Goal: Information Seeking & Learning: Learn about a topic

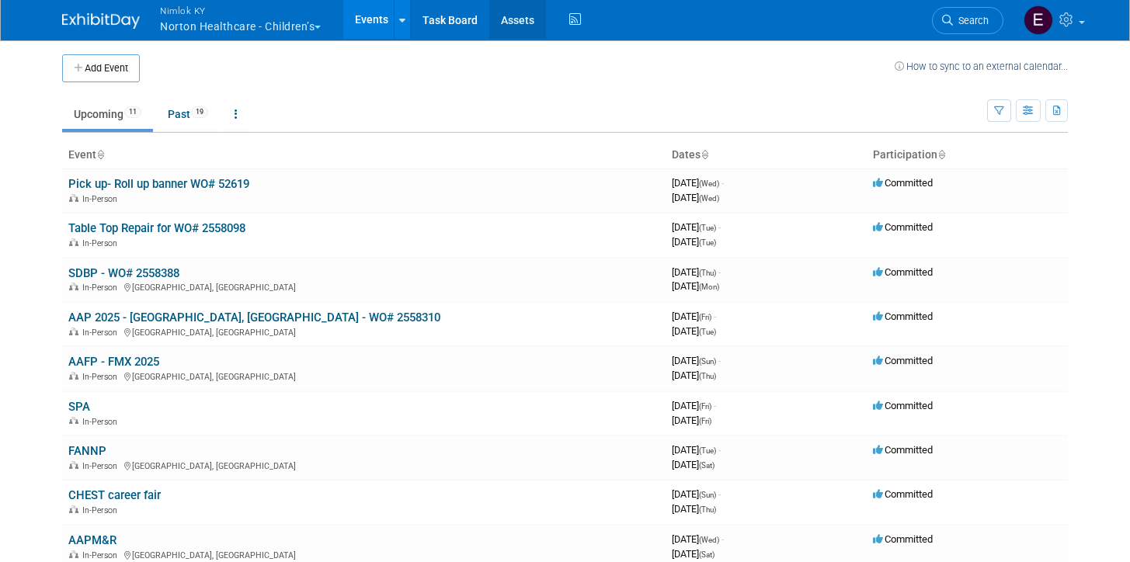
click at [512, 24] on link "Assets" at bounding box center [517, 19] width 57 height 39
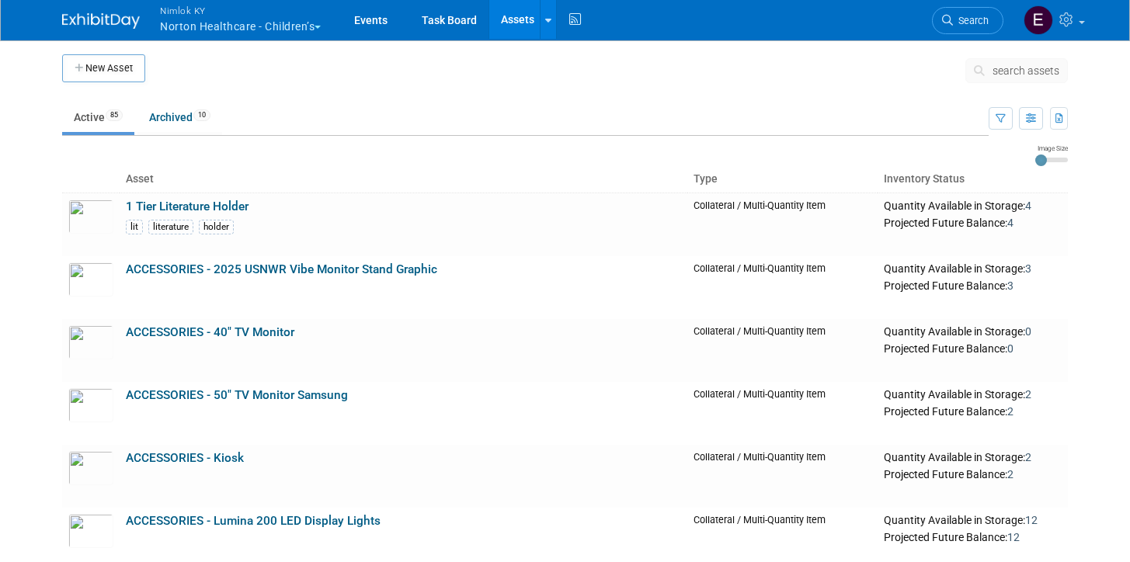
click at [522, 111] on ul "Active 85 Archived 10" at bounding box center [525, 118] width 926 height 35
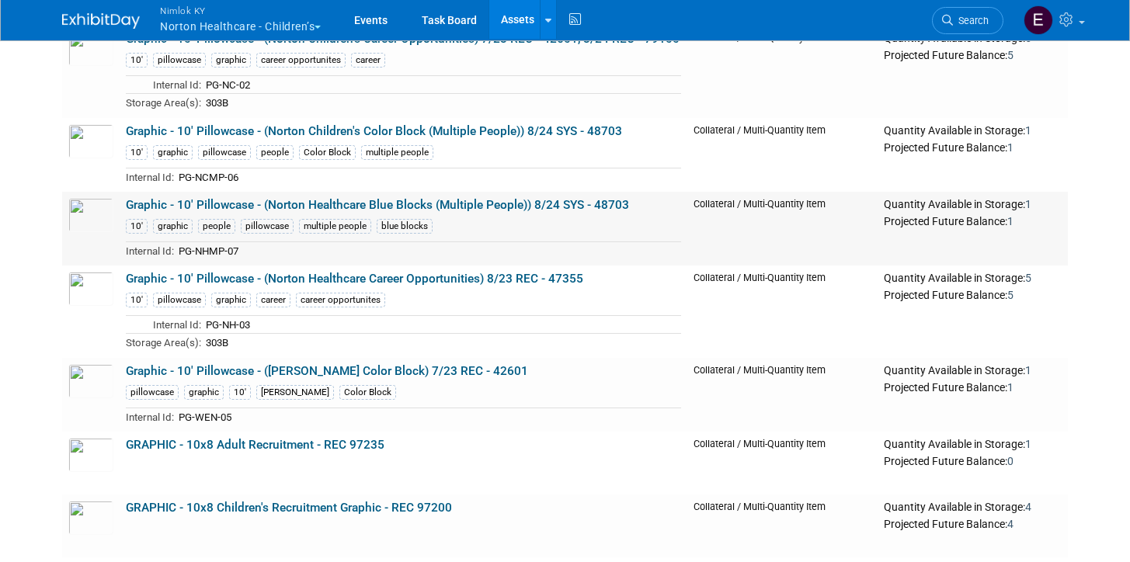
scroll to position [4379, 0]
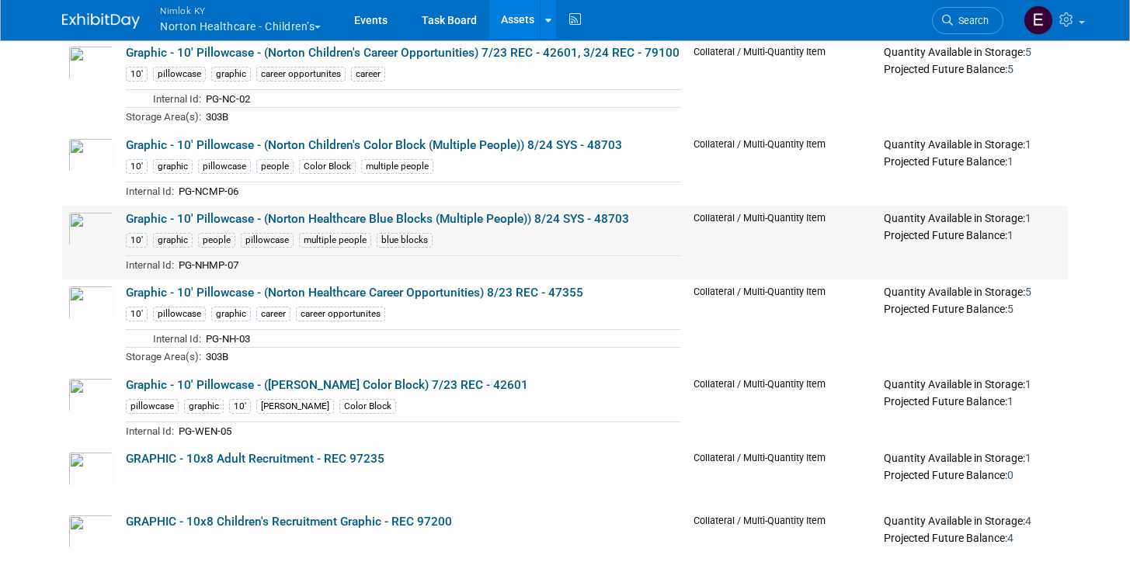
click at [532, 223] on link "Graphic - 10' Pillowcase - (Norton Healthcare Blue Blocks (Multiple People)) 8/…" at bounding box center [377, 219] width 503 height 14
click at [300, 148] on link "Graphic - 10' Pillowcase - (Norton Children's Color Block (Multiple People)) 8/…" at bounding box center [374, 145] width 496 height 14
click at [146, 219] on link "Graphic - 10' Pillowcase - (Norton Healthcare Blue Blocks (Multiple People)) 8/…" at bounding box center [377, 219] width 503 height 14
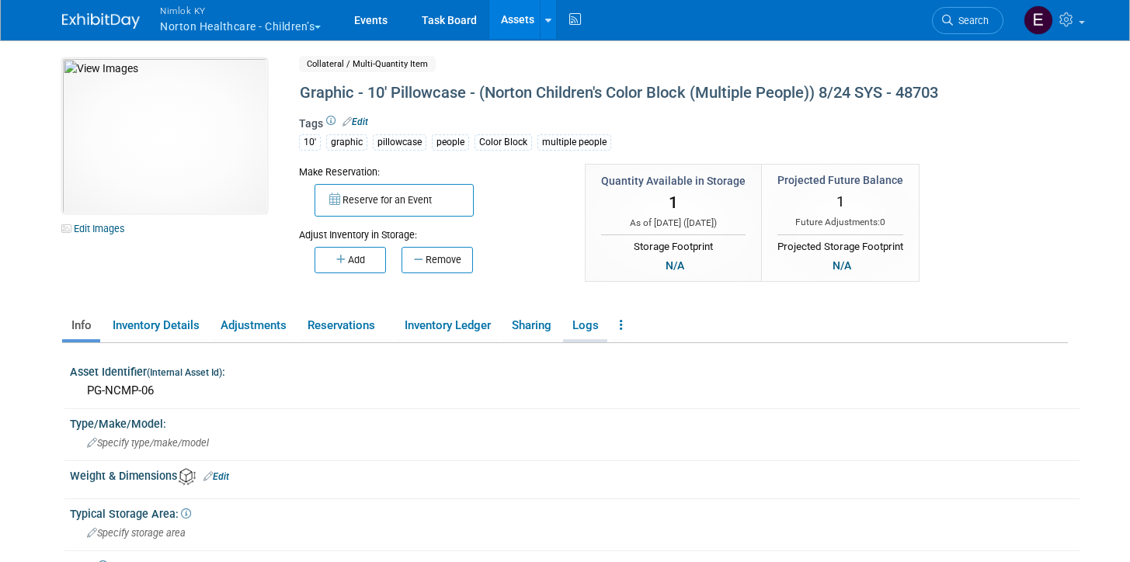
click at [577, 319] on link "Logs" at bounding box center [585, 325] width 44 height 27
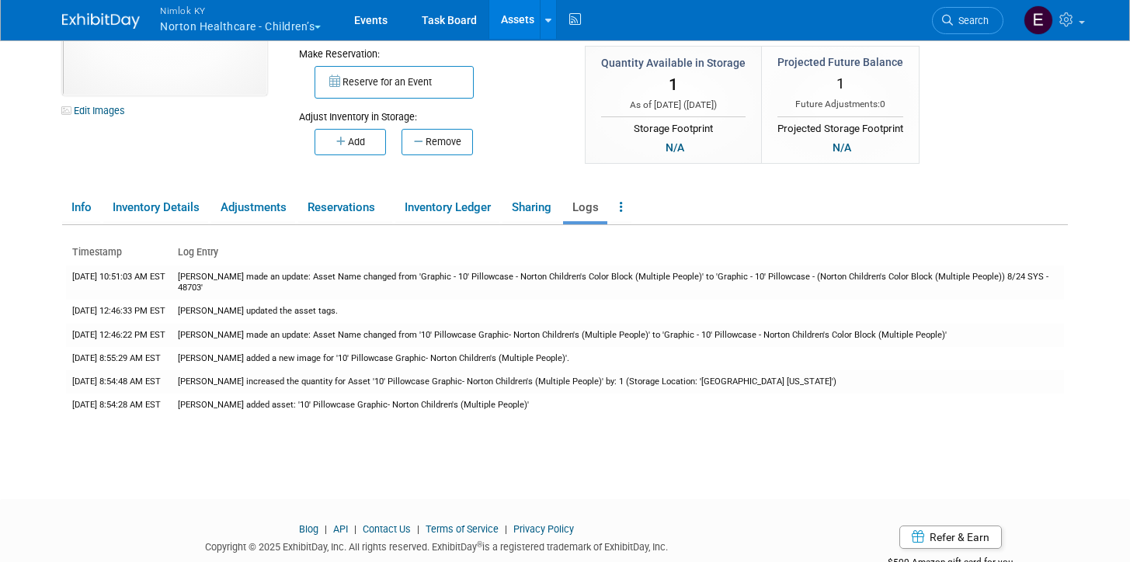
scroll to position [124, 0]
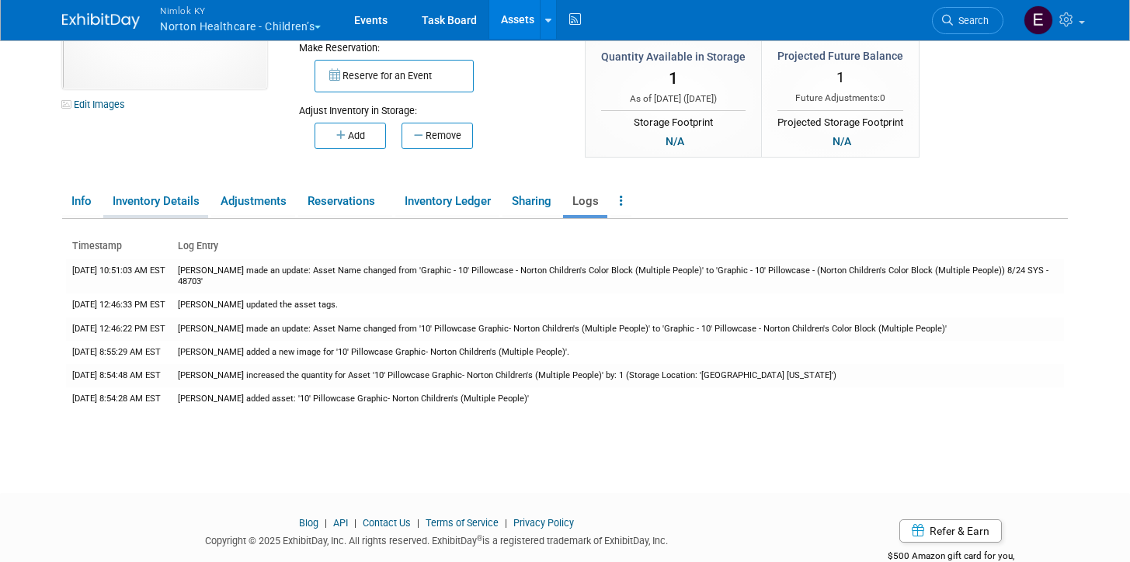
click at [171, 200] on link "Inventory Details" at bounding box center [155, 201] width 105 height 27
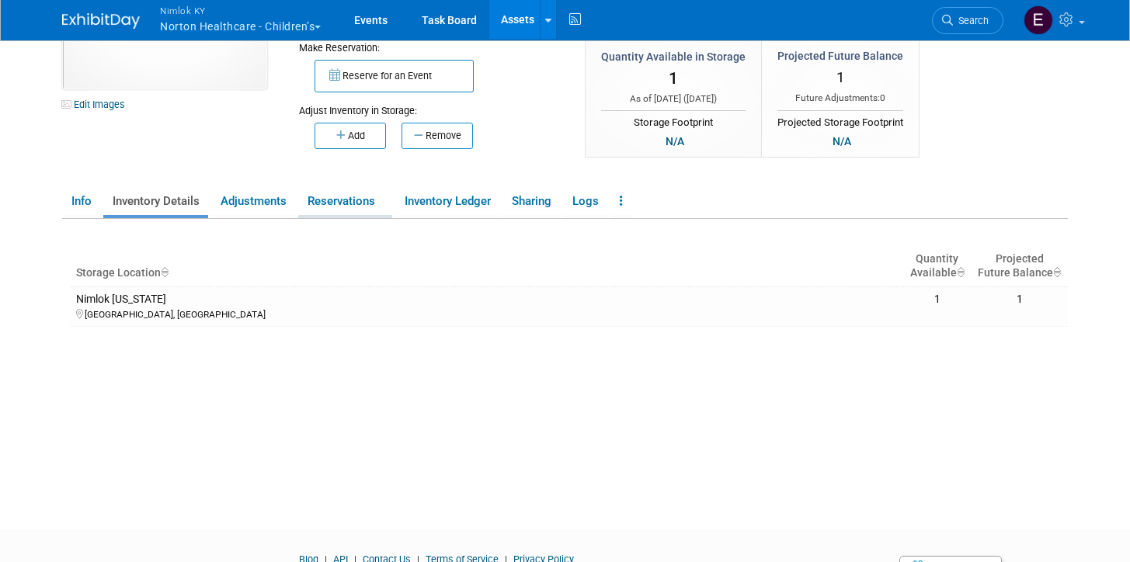
click at [339, 207] on link "Reservations" at bounding box center [345, 201] width 94 height 27
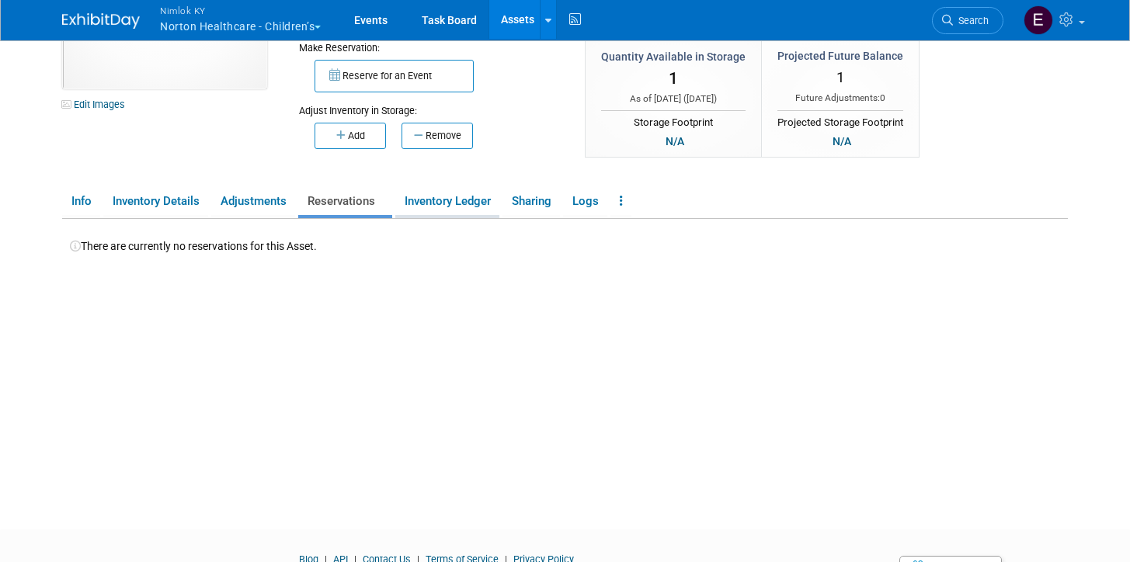
click at [458, 201] on link "Inventory Ledger" at bounding box center [447, 201] width 104 height 27
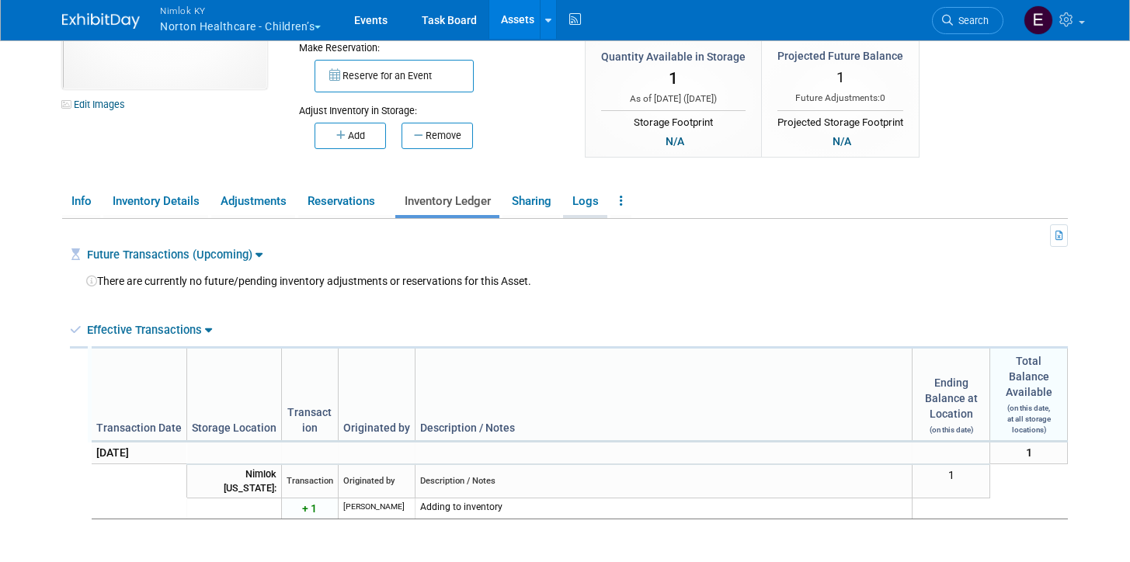
click at [587, 207] on link "Logs" at bounding box center [585, 201] width 44 height 27
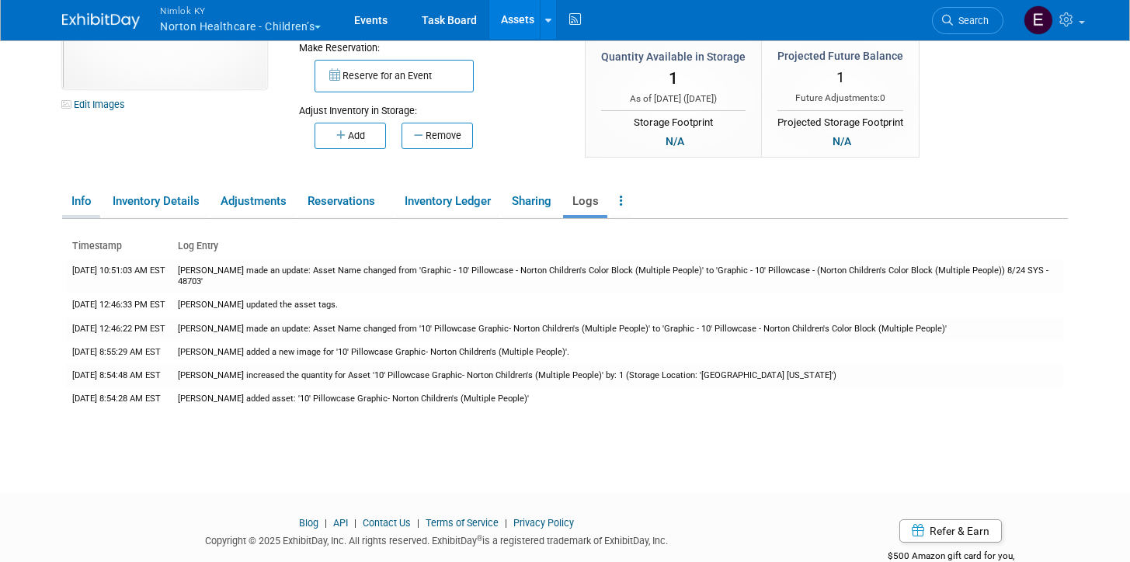
click at [93, 194] on link "Info" at bounding box center [81, 201] width 38 height 27
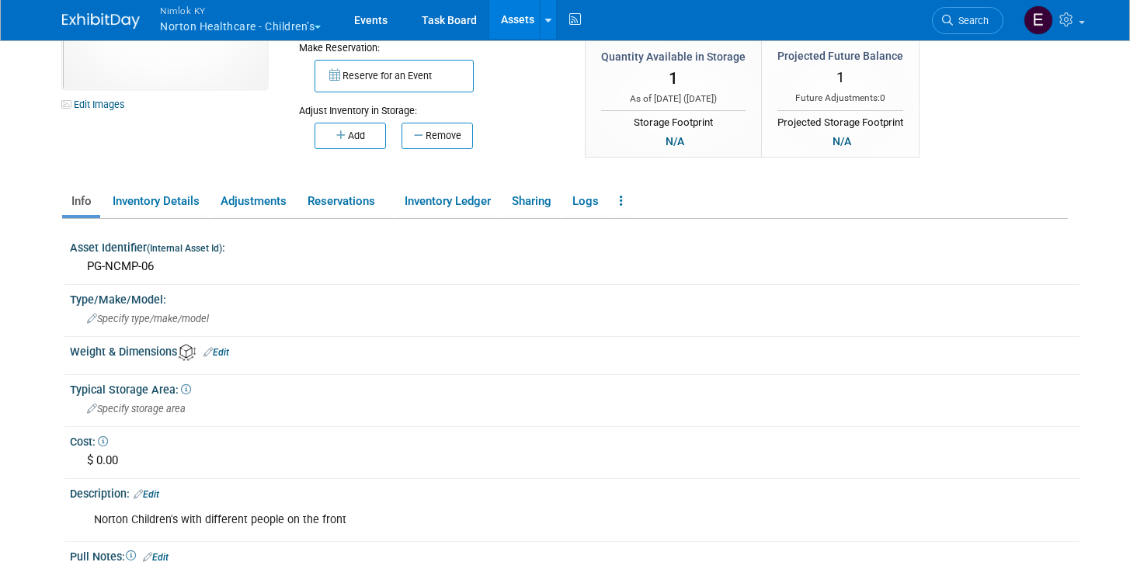
click at [18, 193] on body "Nimlok KY Norton Healthcare - Children’s Explore: My Workspaces 43 Go to Worksp…" at bounding box center [565, 157] width 1130 height 562
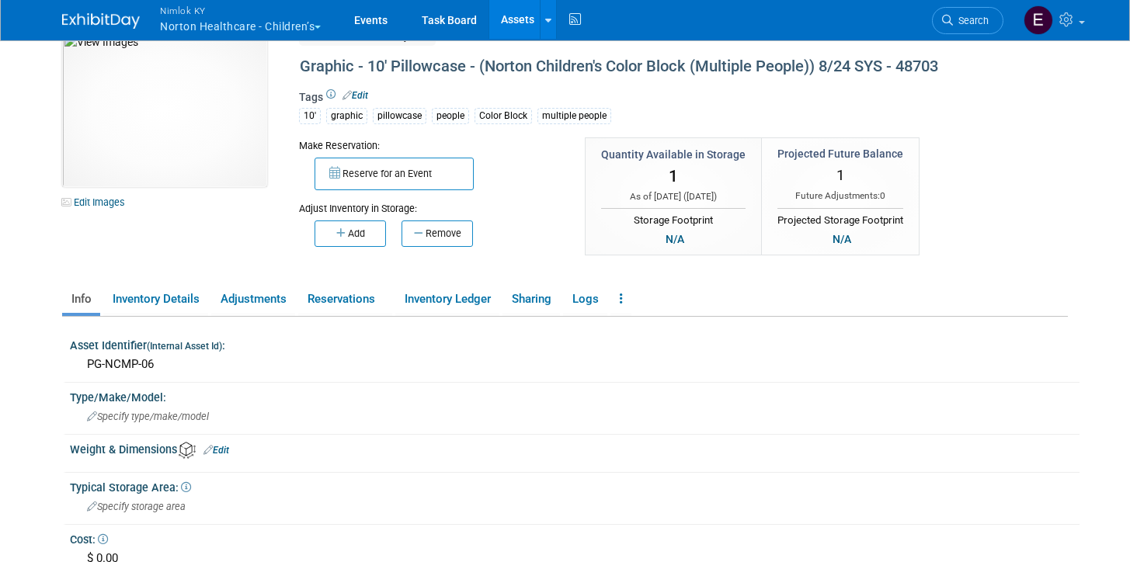
scroll to position [0, 0]
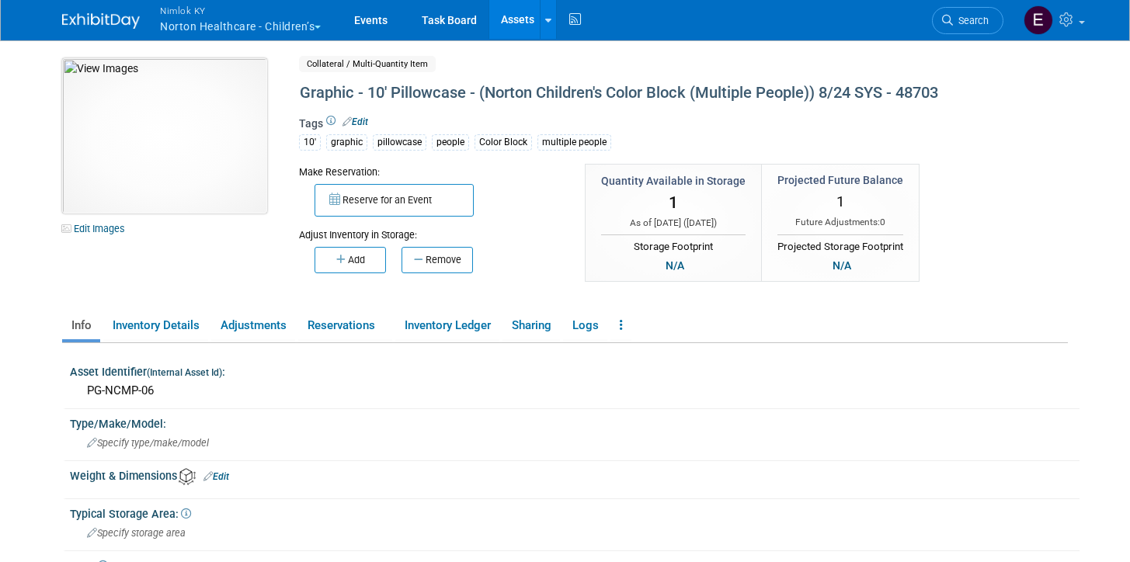
click at [149, 119] on img at bounding box center [164, 135] width 205 height 155
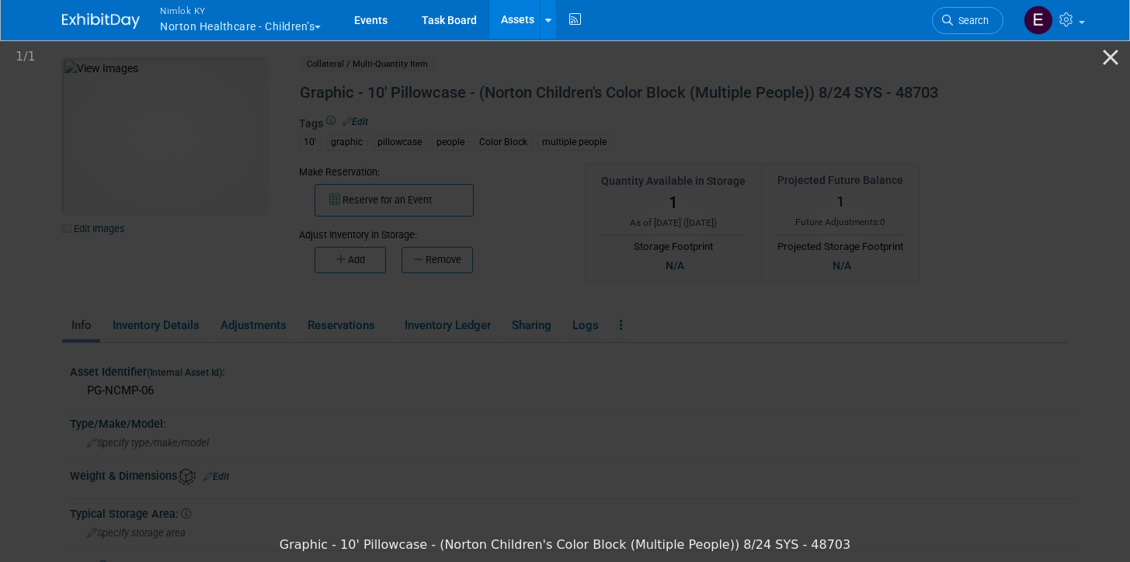
click at [701, 283] on img at bounding box center [565, 283] width 272 height 0
click at [1104, 55] on button "Close gallery" at bounding box center [1110, 57] width 39 height 36
